Goal: Task Accomplishment & Management: Complete application form

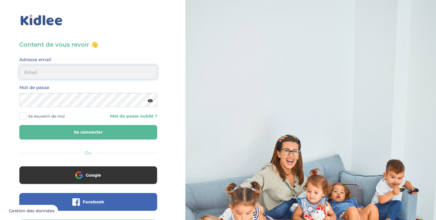
type input "thomasld@sfr.fr"
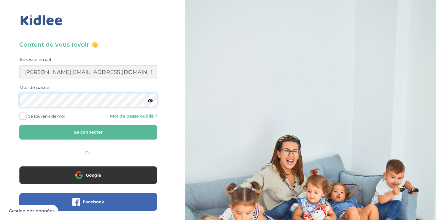
click at [88, 132] on button "Se connecter" at bounding box center [88, 132] width 138 height 15
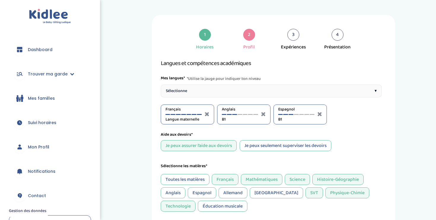
select select "4eme"
select select "3eme"
select select "4eme"
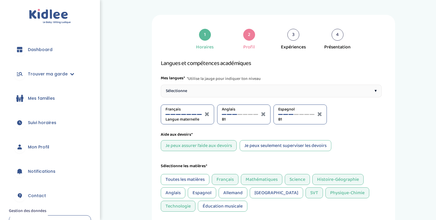
select select "4eme"
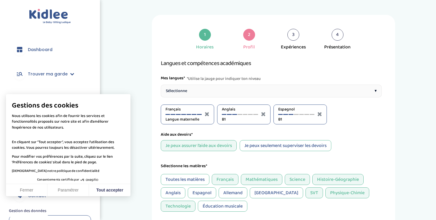
click at [46, 52] on span "Dashboard" at bounding box center [40, 50] width 25 height 6
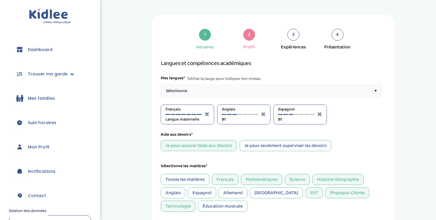
select select "4eme"
select select "3eme"
select select "4eme"
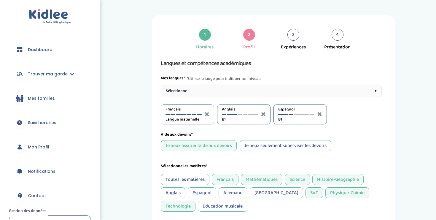
select select "4eme"
click at [46, 51] on span "Dashboard" at bounding box center [40, 50] width 25 height 6
select select "4eme"
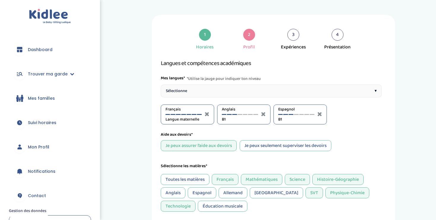
select select "4eme"
select select "3eme"
select select "4eme"
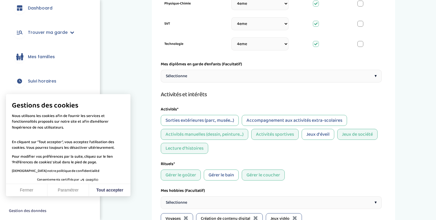
scroll to position [296, 0]
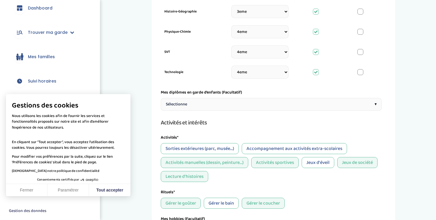
click at [31, 191] on button "Fermer" at bounding box center [26, 190] width 41 height 12
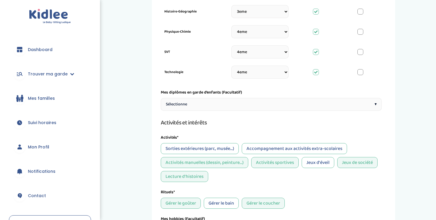
scroll to position [0, 0]
click at [44, 147] on span "Mon Profil" at bounding box center [38, 147] width 21 height 6
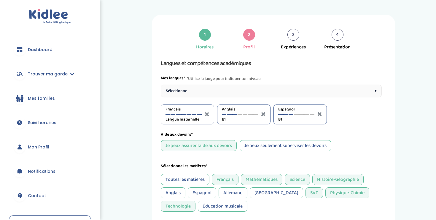
select select "4eme"
select select "3eme"
select select "4eme"
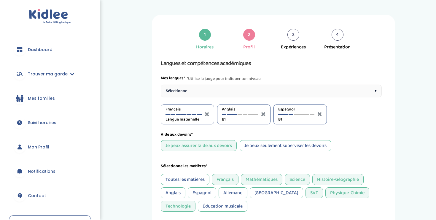
select select "4eme"
click at [39, 123] on span "Suivi horaires" at bounding box center [42, 122] width 28 height 6
select select "4eme"
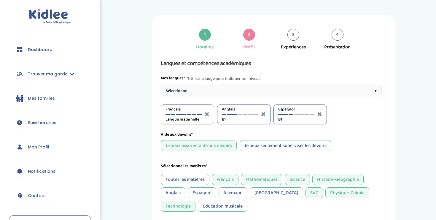
select select "4eme"
select select "3eme"
select select "4eme"
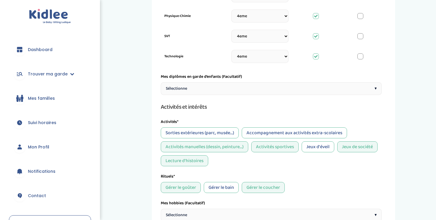
scroll to position [312, 0]
click at [187, 86] on span "Sélectionne" at bounding box center [176, 88] width 21 height 6
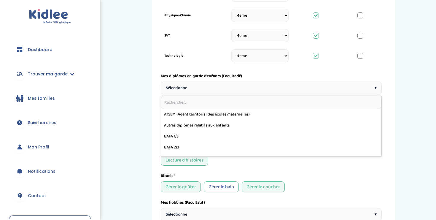
click at [186, 86] on span "Sélectionne" at bounding box center [176, 88] width 21 height 6
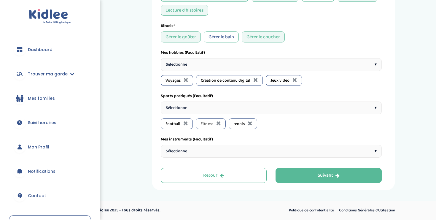
scroll to position [462, 0]
click at [317, 174] on div "Suivant" at bounding box center [328, 175] width 22 height 7
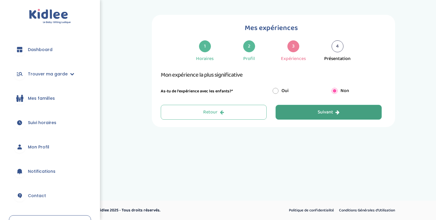
scroll to position [0, 0]
click at [302, 113] on button "Suivant" at bounding box center [328, 112] width 106 height 15
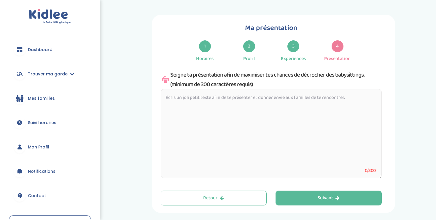
click at [207, 51] on div "1" at bounding box center [205, 46] width 12 height 12
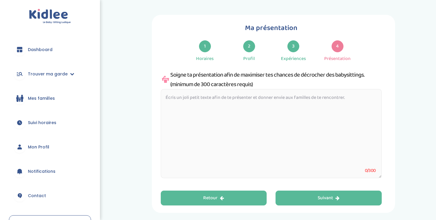
click at [213, 198] on div "Retour" at bounding box center [213, 197] width 21 height 7
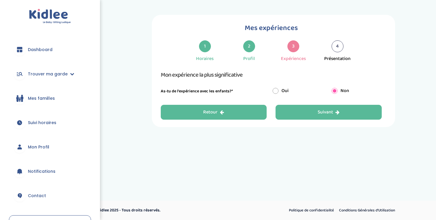
click at [240, 106] on button "Retour" at bounding box center [214, 112] width 106 height 15
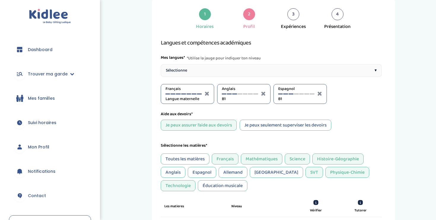
scroll to position [22, 0]
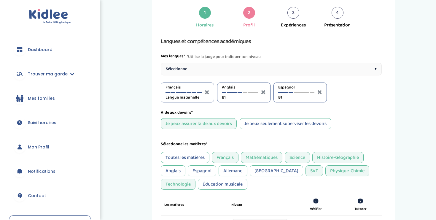
click at [240, 92] on div at bounding box center [239, 92] width 5 height 1
click at [244, 92] on div at bounding box center [245, 92] width 5 height 1
click at [241, 92] on div at bounding box center [239, 92] width 5 height 1
click at [284, 93] on div "Espagnol B1" at bounding box center [296, 92] width 36 height 16
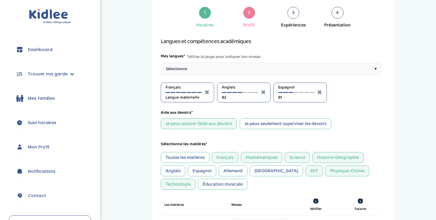
click at [286, 93] on div "Espagnol B1" at bounding box center [296, 92] width 36 height 16
click at [284, 92] on div at bounding box center [285, 92] width 5 height 1
click at [234, 92] on div at bounding box center [234, 92] width 5 height 1
click at [291, 92] on div at bounding box center [290, 92] width 5 height 1
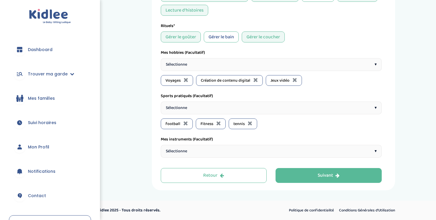
scroll to position [462, 0]
click at [312, 173] on button "Suivant" at bounding box center [328, 175] width 106 height 15
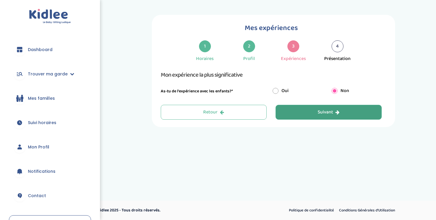
scroll to position [0, 0]
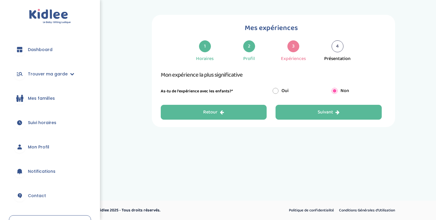
click at [253, 114] on button "Retour" at bounding box center [214, 112] width 106 height 15
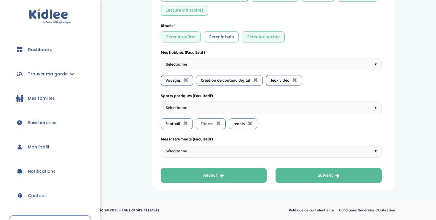
click at [221, 172] on div "Retour" at bounding box center [213, 175] width 21 height 7
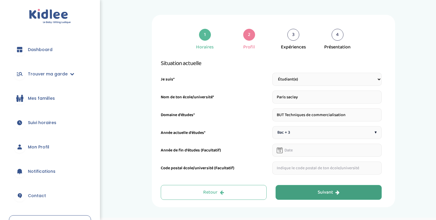
click at [299, 190] on button "Suivant" at bounding box center [328, 192] width 106 height 15
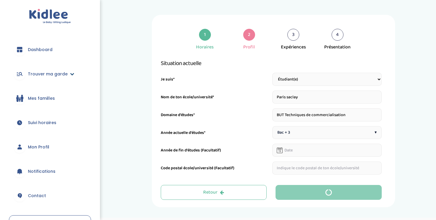
click at [73, 73] on link "Trouver ma garde" at bounding box center [50, 73] width 82 height 21
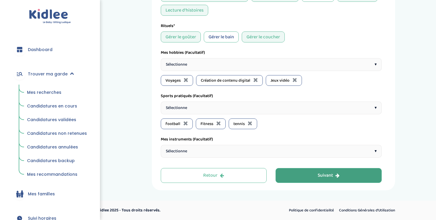
scroll to position [462, 0]
click at [302, 172] on button "Suivant" at bounding box center [328, 175] width 106 height 15
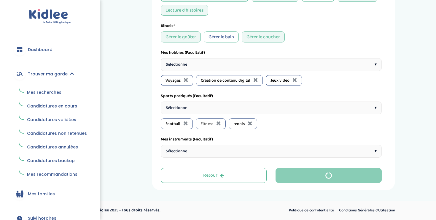
scroll to position [0, 0]
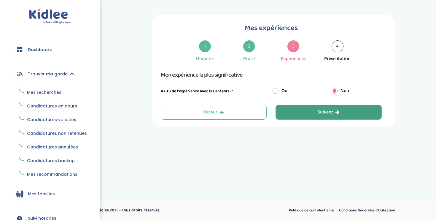
click at [300, 115] on button "Suivant" at bounding box center [328, 112] width 106 height 15
